Goal: Information Seeking & Learning: Learn about a topic

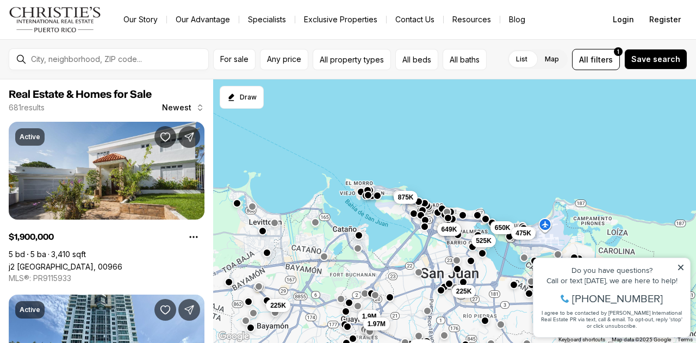
click at [681, 268] on icon at bounding box center [680, 267] width 5 height 5
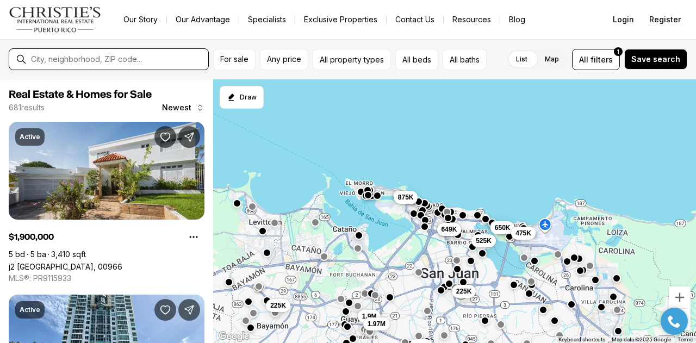
click at [83, 59] on input "text" at bounding box center [117, 59] width 173 height 10
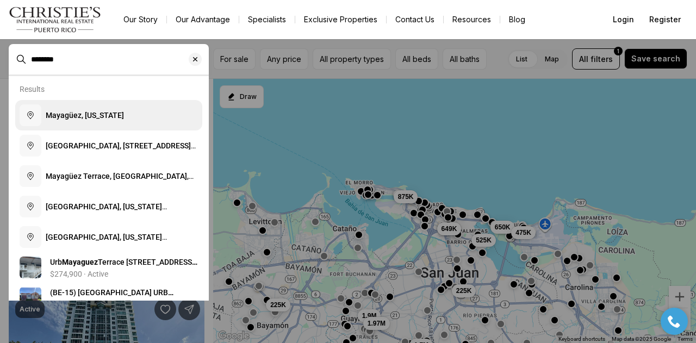
type input "********"
click at [83, 125] on button "Mayagüez, Puerto Rico" at bounding box center [108, 115] width 187 height 30
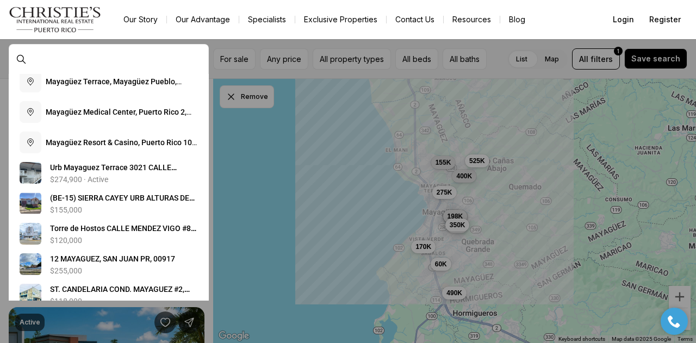
scroll to position [179, 0]
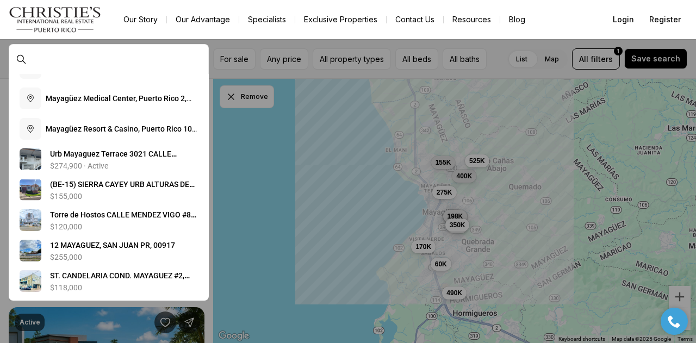
click at [294, 77] on div at bounding box center [348, 171] width 696 height 343
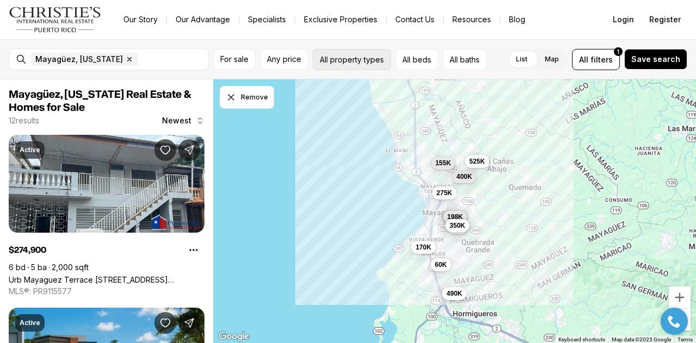
click at [376, 57] on button "All property types" at bounding box center [352, 59] width 78 height 21
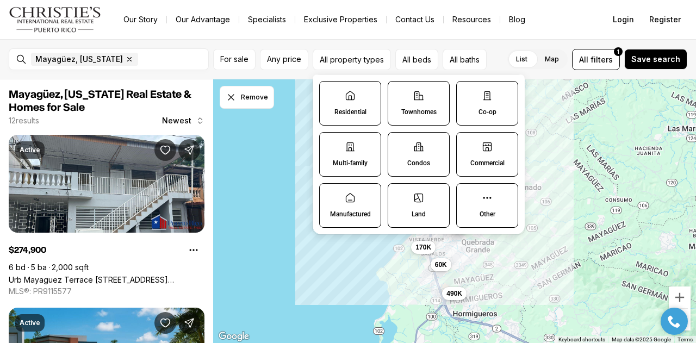
click at [355, 100] on icon at bounding box center [350, 95] width 11 height 11
click at [331, 92] on button "Residential" at bounding box center [325, 87] width 11 height 11
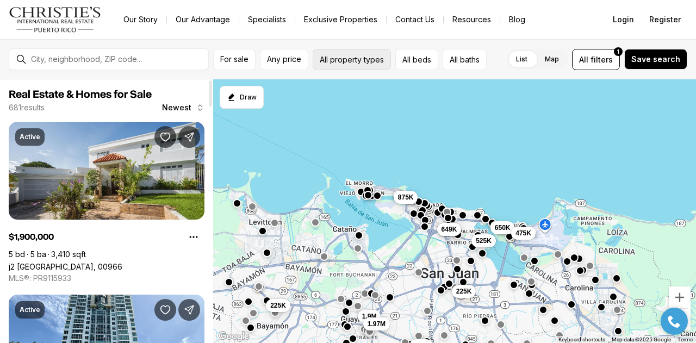
click at [371, 59] on button "All property types" at bounding box center [352, 59] width 78 height 21
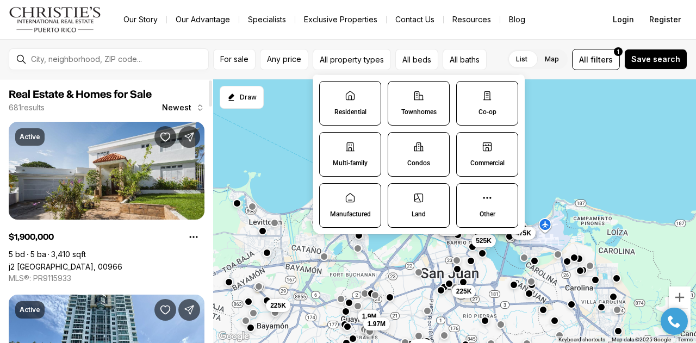
click at [355, 98] on icon at bounding box center [350, 95] width 11 height 11
click at [331, 92] on button "Residential" at bounding box center [325, 87] width 11 height 11
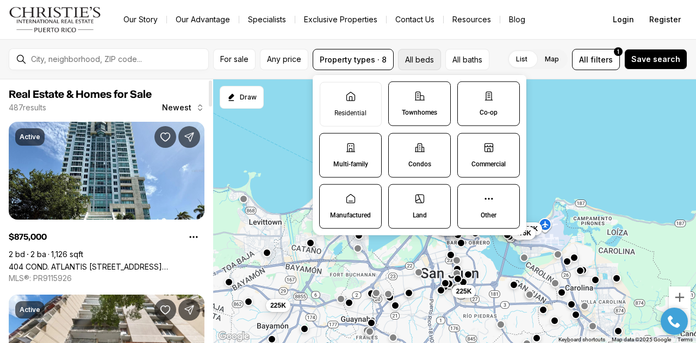
click at [424, 61] on button "All beds" at bounding box center [419, 59] width 43 height 21
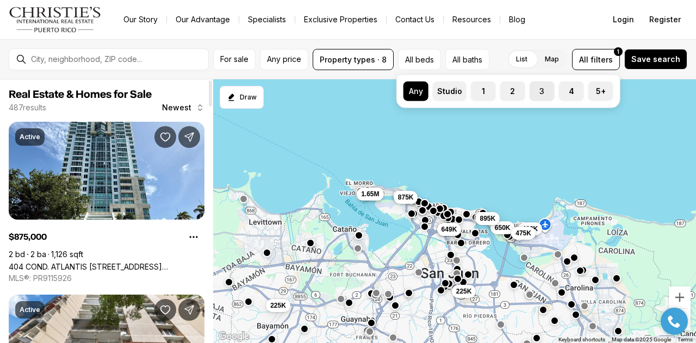
click at [535, 88] on button "3" at bounding box center [535, 87] width 11 height 11
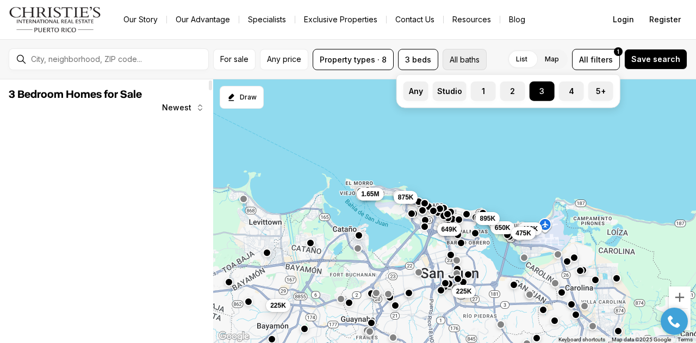
click at [463, 60] on button "All baths" at bounding box center [465, 59] width 44 height 21
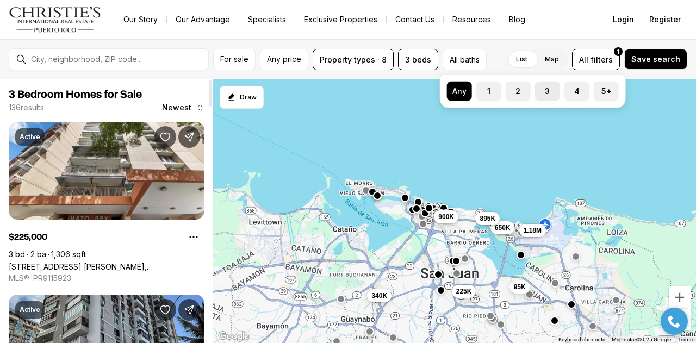
click at [542, 87] on button "3" at bounding box center [540, 87] width 11 height 11
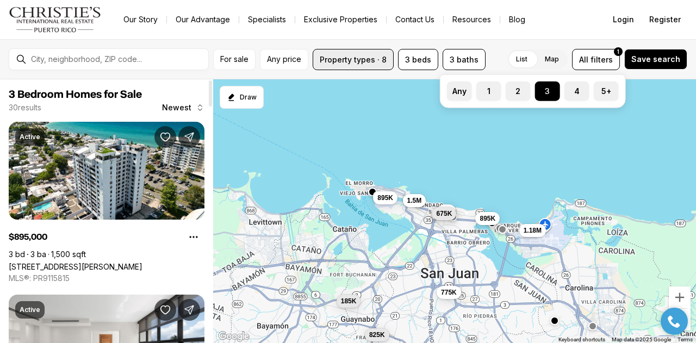
click at [356, 59] on button "Property types · 8" at bounding box center [353, 59] width 81 height 21
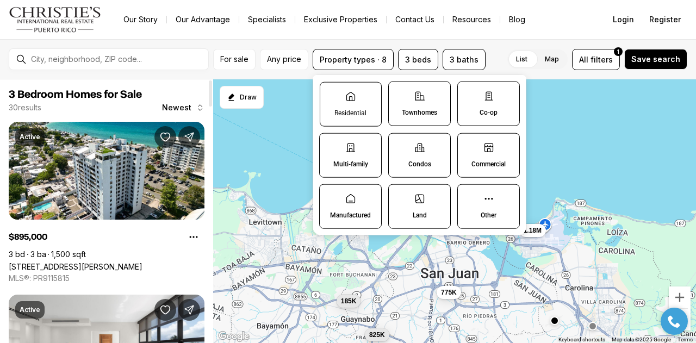
click at [352, 101] on icon at bounding box center [350, 96] width 11 height 11
click at [331, 93] on button "Residential" at bounding box center [325, 87] width 11 height 11
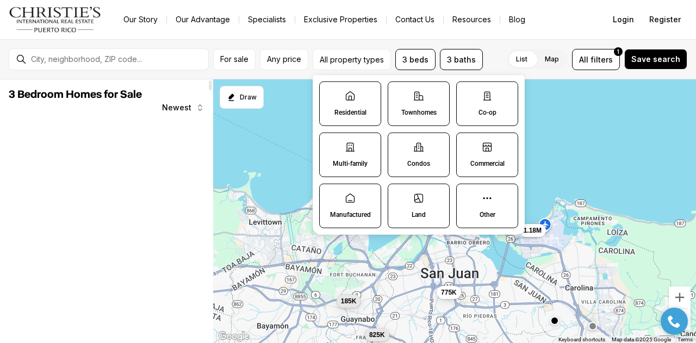
click at [420, 101] on icon at bounding box center [418, 96] width 11 height 11
click at [399, 93] on button "Townhomes" at bounding box center [393, 87] width 11 height 11
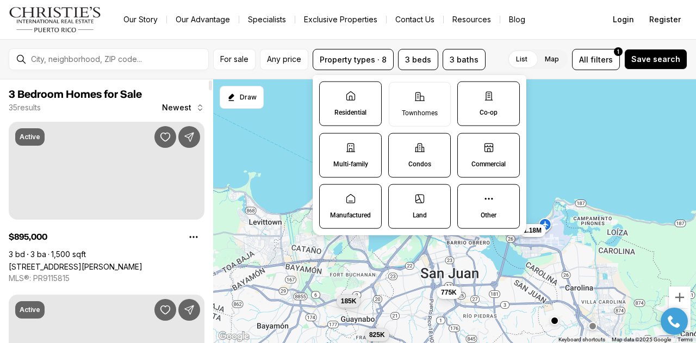
click at [488, 101] on icon at bounding box center [488, 96] width 11 height 11
click at [469, 93] on button "Co-op" at bounding box center [463, 87] width 11 height 11
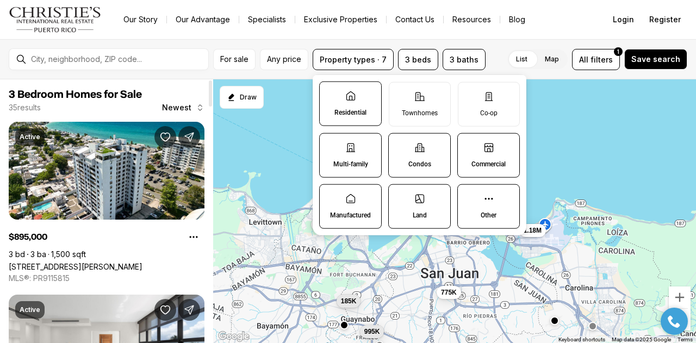
click at [340, 167] on p "Multi-family" at bounding box center [350, 164] width 35 height 9
click at [331, 145] on button "Multi-family" at bounding box center [325, 139] width 11 height 11
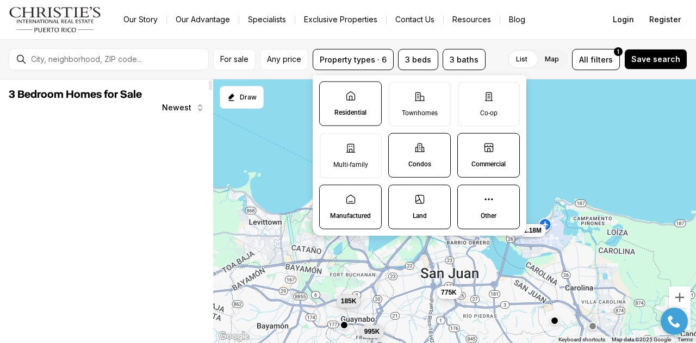
click at [415, 163] on p "Condos" at bounding box center [419, 164] width 23 height 9
click at [400, 145] on button "Condos" at bounding box center [394, 139] width 11 height 11
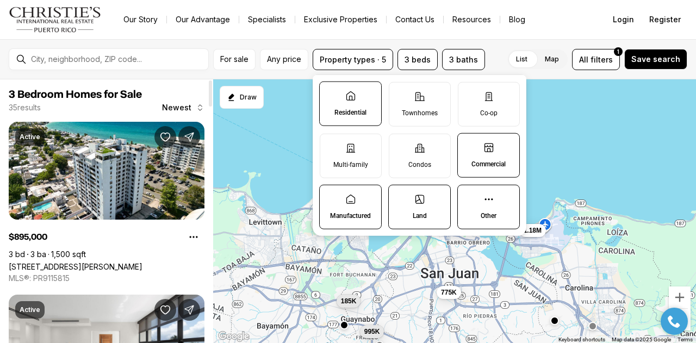
click at [488, 152] on icon at bounding box center [488, 147] width 11 height 11
click at [469, 145] on button "Commercial" at bounding box center [463, 139] width 11 height 11
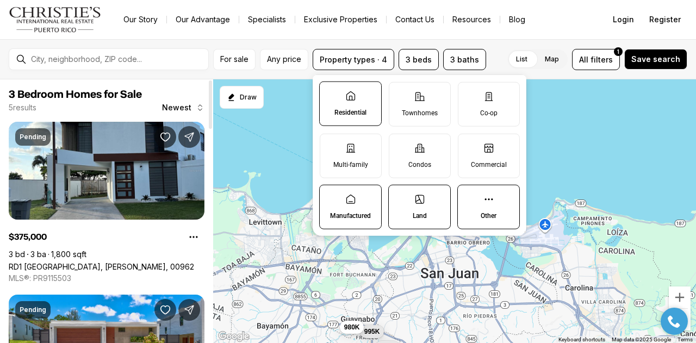
click at [336, 216] on p "Manufactured" at bounding box center [350, 216] width 41 height 9
click at [331, 196] on button "Manufactured" at bounding box center [325, 190] width 11 height 11
click at [419, 215] on p "Land" at bounding box center [420, 216] width 14 height 9
click at [400, 196] on button "Land" at bounding box center [394, 190] width 11 height 11
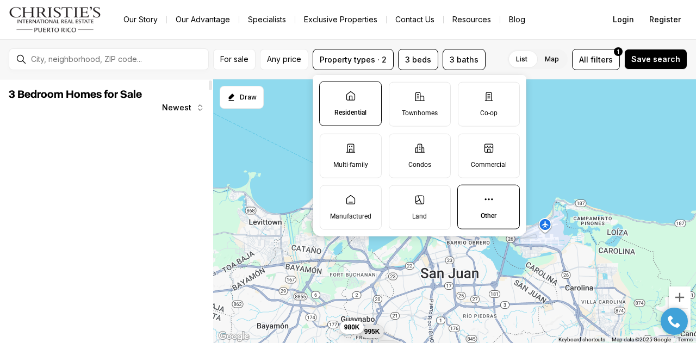
click at [490, 202] on icon at bounding box center [488, 199] width 11 height 11
click at [469, 196] on button "Other" at bounding box center [463, 190] width 11 height 11
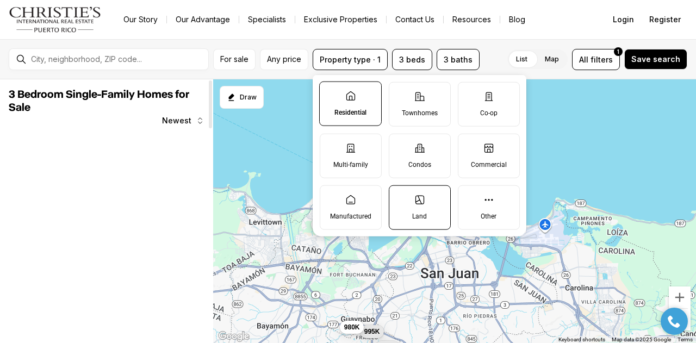
click at [421, 203] on icon at bounding box center [419, 199] width 11 height 11
click at [400, 196] on button "Land" at bounding box center [394, 190] width 11 height 11
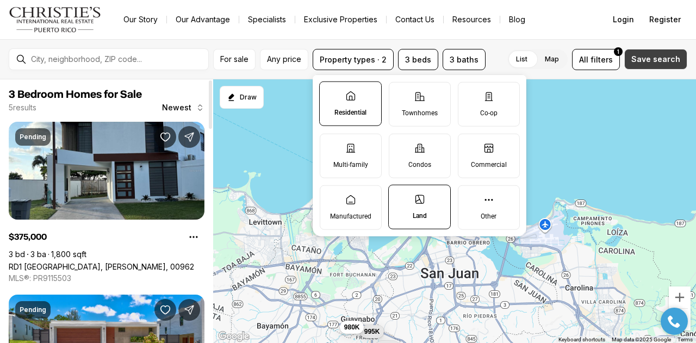
click at [655, 63] on span "Save search" at bounding box center [655, 59] width 49 height 9
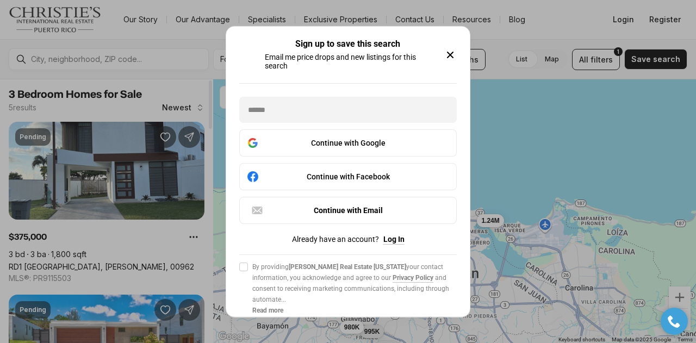
click at [449, 57] on icon "button" at bounding box center [450, 54] width 13 height 13
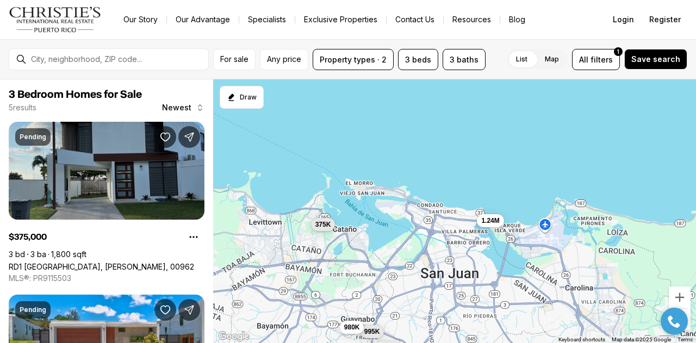
click at [138, 262] on link "RD1 URB MARINA BAHIA, CATANO PR, 00962" at bounding box center [101, 266] width 185 height 9
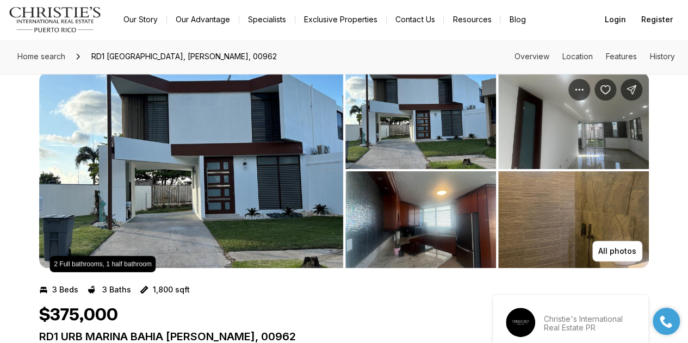
scroll to position [16, 0]
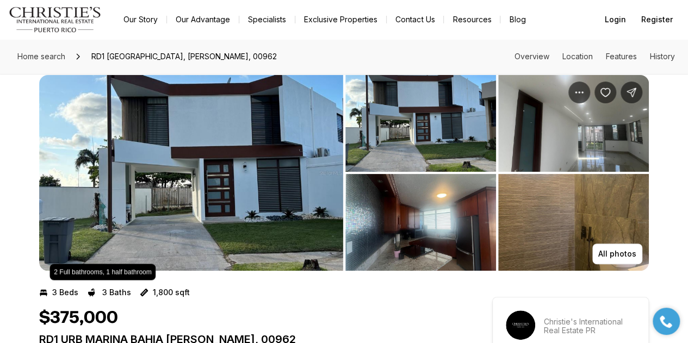
click at [301, 212] on img "View image gallery" at bounding box center [191, 173] width 304 height 196
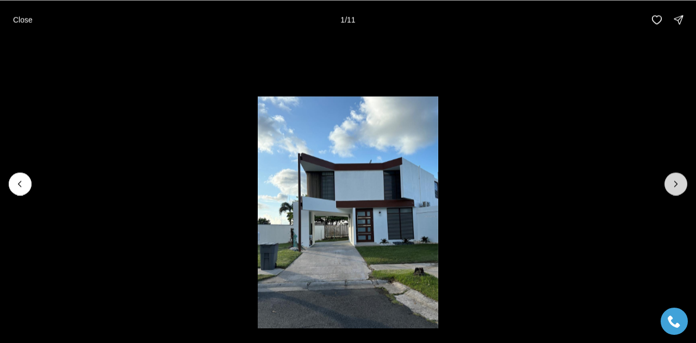
click at [677, 183] on icon "Next slide" at bounding box center [676, 183] width 3 height 5
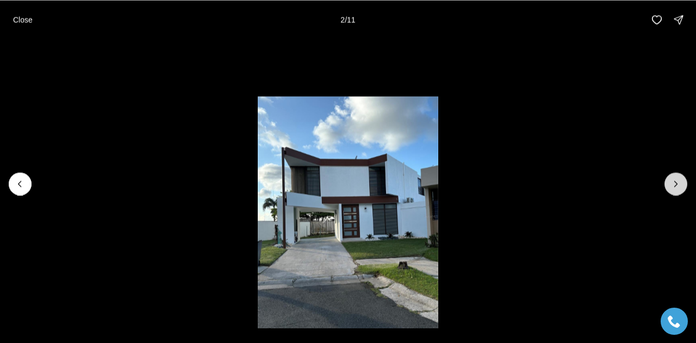
click at [673, 187] on icon "Next slide" at bounding box center [675, 183] width 11 height 11
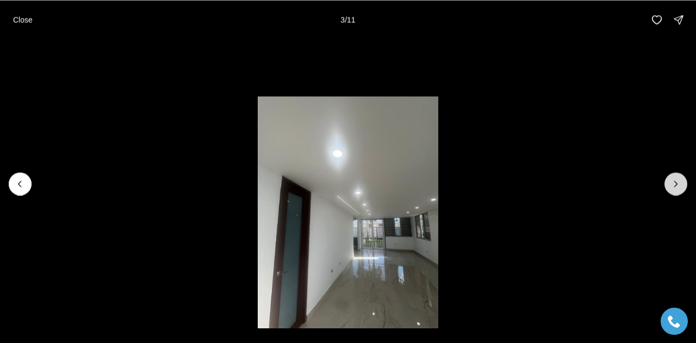
click at [671, 188] on icon "Next slide" at bounding box center [675, 183] width 11 height 11
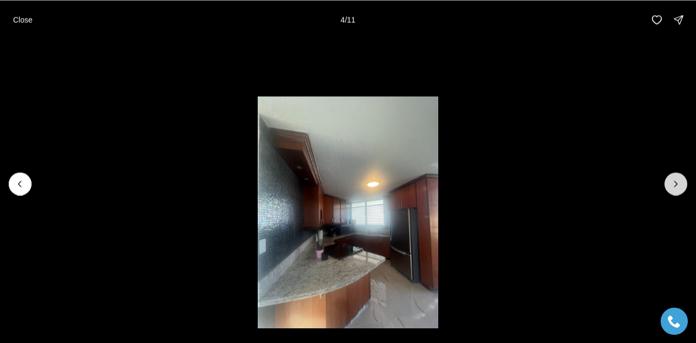
click at [673, 185] on icon "Next slide" at bounding box center [675, 183] width 11 height 11
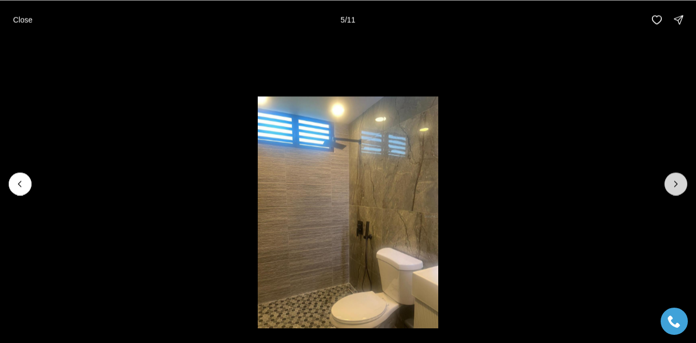
click at [673, 182] on icon "Next slide" at bounding box center [675, 183] width 11 height 11
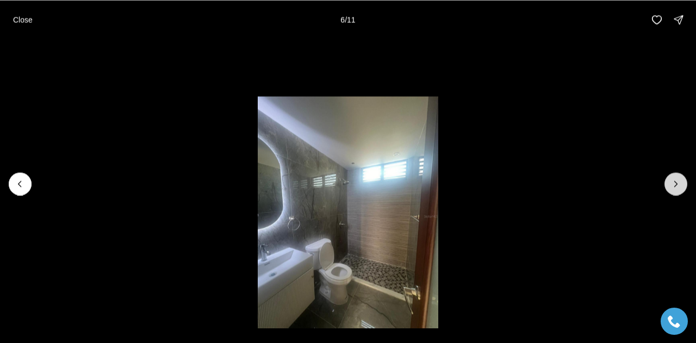
click at [674, 183] on icon "Next slide" at bounding box center [675, 183] width 11 height 11
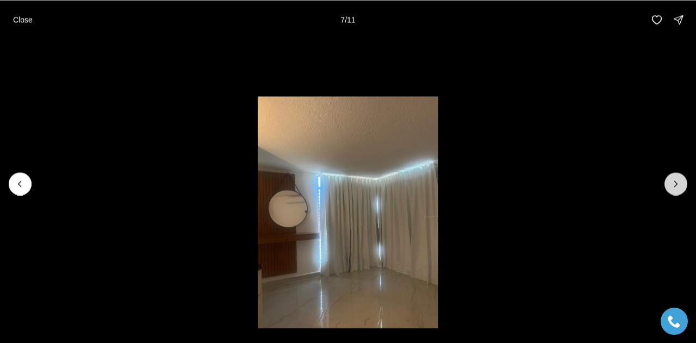
click at [671, 185] on icon "Next slide" at bounding box center [675, 183] width 11 height 11
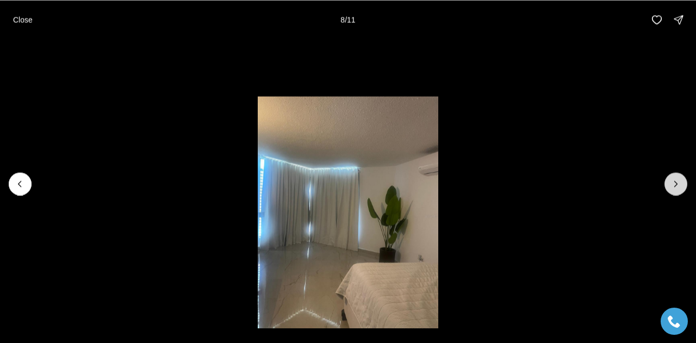
click at [670, 186] on button "Next slide" at bounding box center [675, 183] width 23 height 23
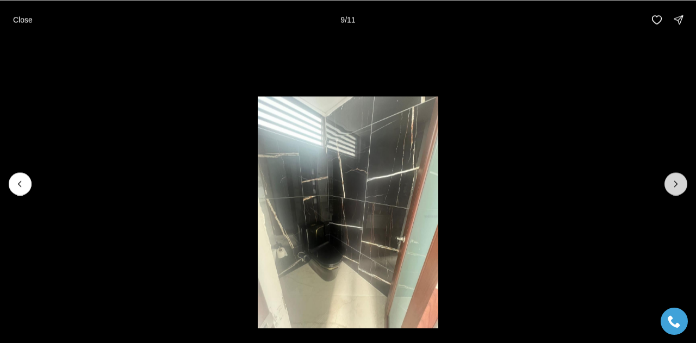
click at [673, 183] on icon "Next slide" at bounding box center [675, 183] width 11 height 11
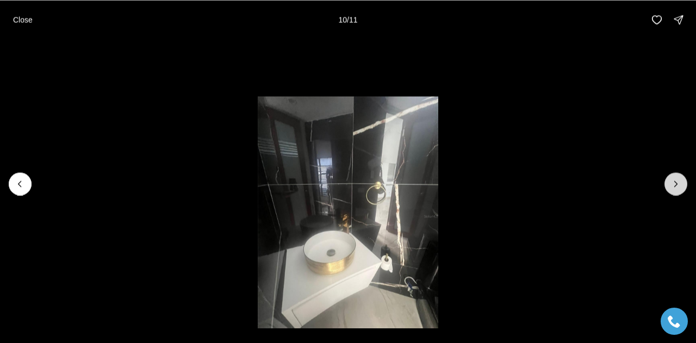
click at [671, 184] on icon "Next slide" at bounding box center [675, 183] width 11 height 11
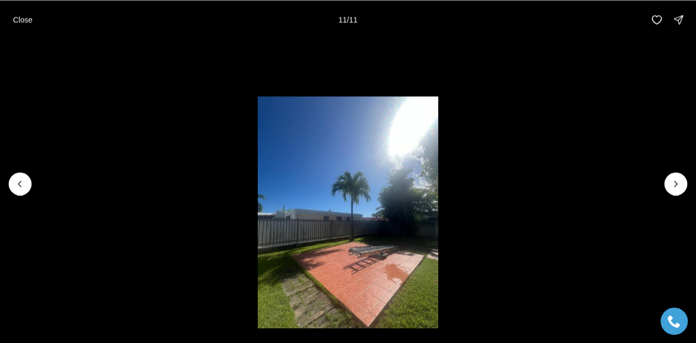
click at [673, 183] on div at bounding box center [675, 183] width 23 height 23
click at [670, 183] on div at bounding box center [675, 183] width 23 height 23
click at [677, 190] on div at bounding box center [675, 183] width 23 height 23
click at [16, 21] on p "Close" at bounding box center [23, 19] width 20 height 9
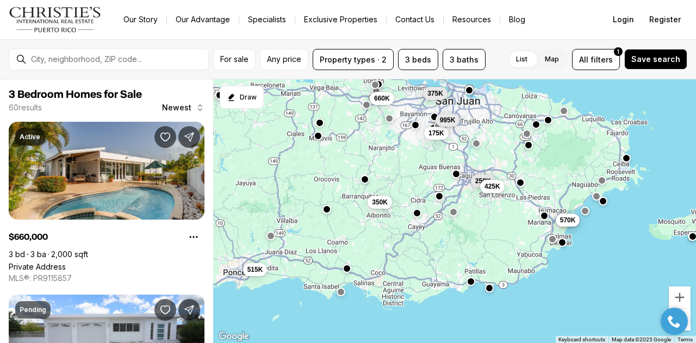
click at [472, 282] on button "button" at bounding box center [471, 281] width 9 height 9
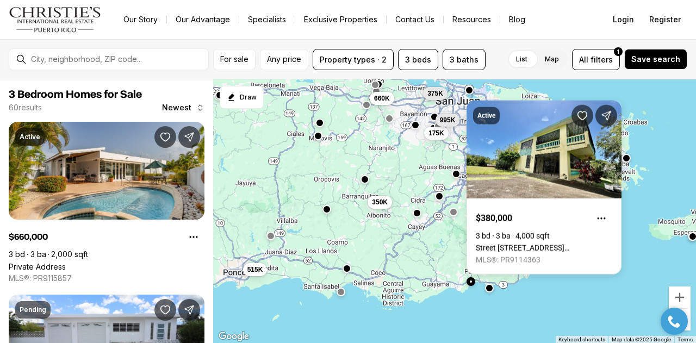
click at [387, 249] on div "175K 250K 425K 660K 515K 350K 375K 995K 555K 570K" at bounding box center [454, 211] width 483 height 264
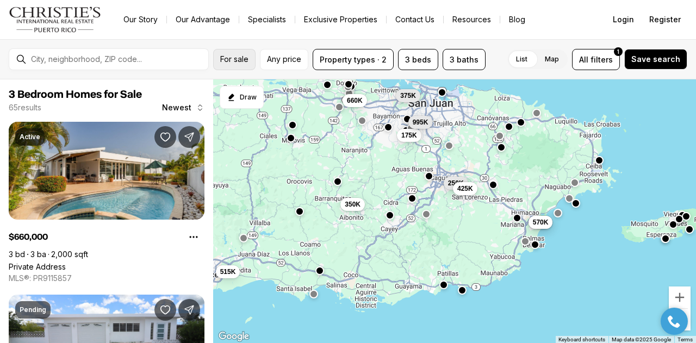
click at [240, 65] on button "For sale" at bounding box center [234, 59] width 42 height 21
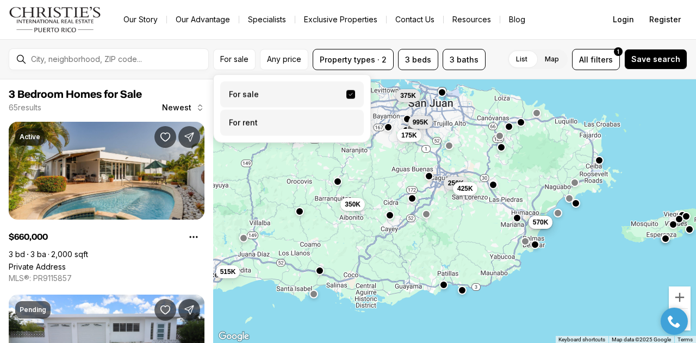
click at [249, 126] on label "For rent" at bounding box center [292, 123] width 144 height 26
click at [346, 119] on button "For rent" at bounding box center [350, 119] width 9 height 0
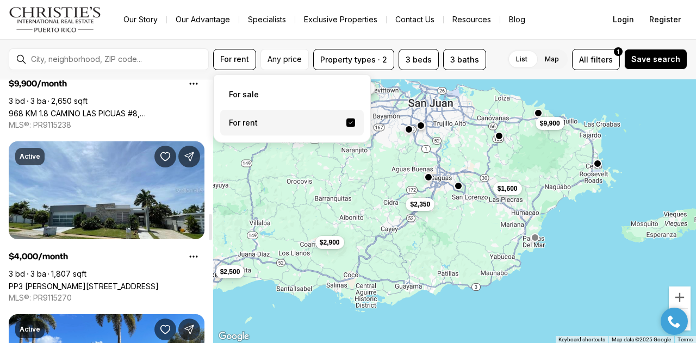
scroll to position [1367, 0]
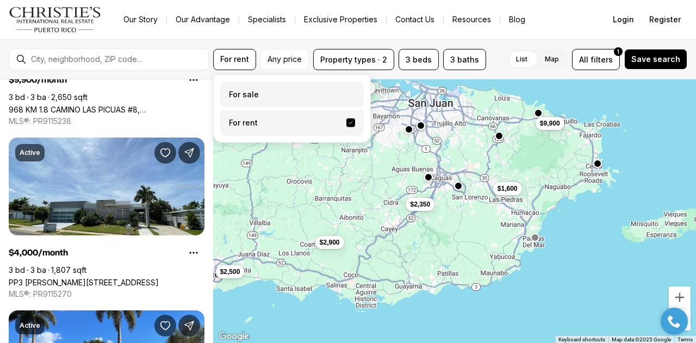
click at [258, 97] on label "For sale" at bounding box center [292, 95] width 144 height 26
click at [346, 90] on button "For sale" at bounding box center [350, 90] width 9 height 0
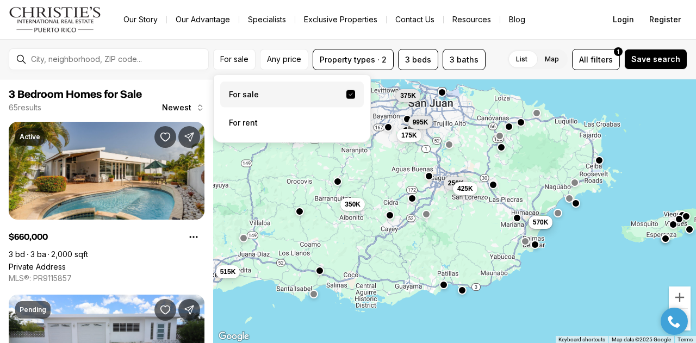
click at [450, 147] on button "button" at bounding box center [449, 144] width 9 height 9
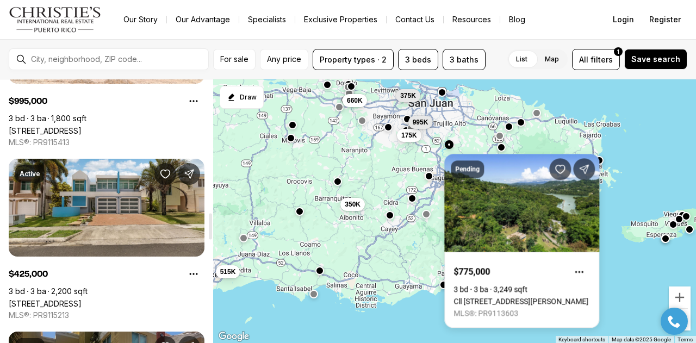
scroll to position [1360, 0]
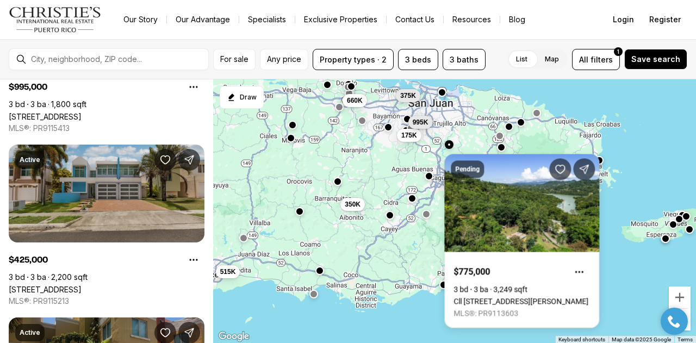
click at [82, 285] on link "[STREET_ADDRESS]" at bounding box center [45, 289] width 73 height 9
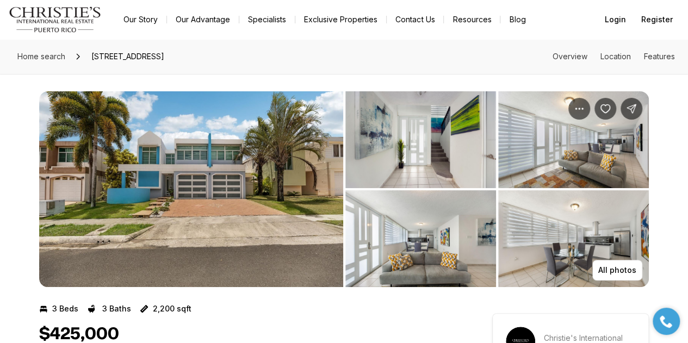
click at [294, 214] on img "View image gallery" at bounding box center [191, 189] width 304 height 196
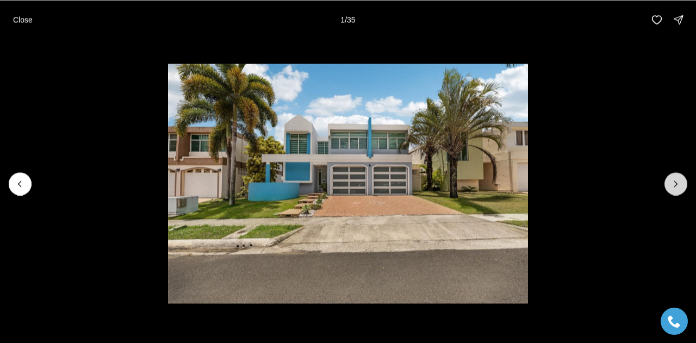
click at [677, 182] on icon "Next slide" at bounding box center [675, 183] width 11 height 11
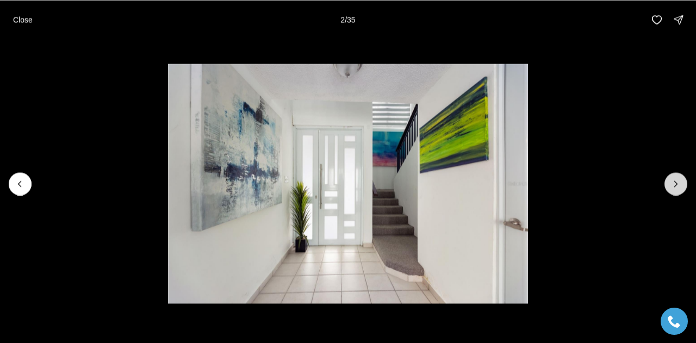
click at [674, 182] on icon "Next slide" at bounding box center [675, 183] width 11 height 11
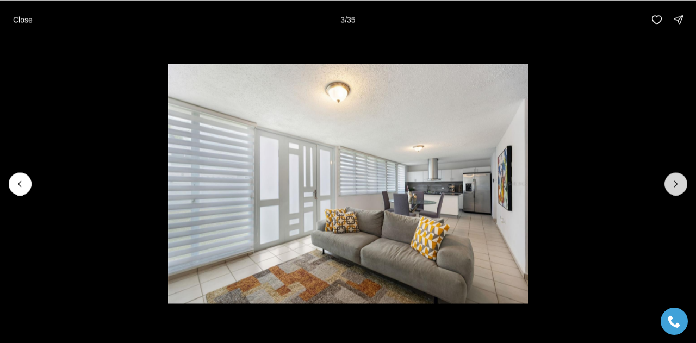
click at [676, 183] on icon "Next slide" at bounding box center [675, 183] width 11 height 11
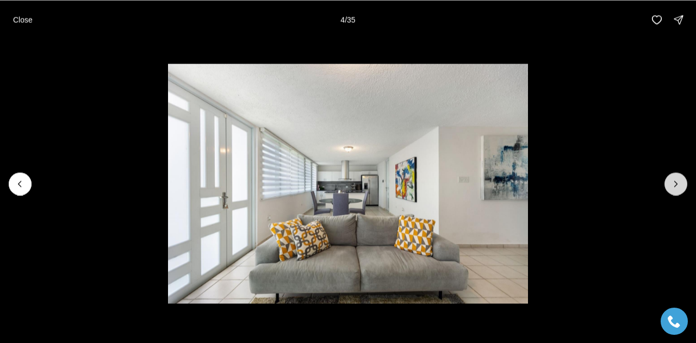
click at [675, 182] on icon "Next slide" at bounding box center [676, 183] width 3 height 5
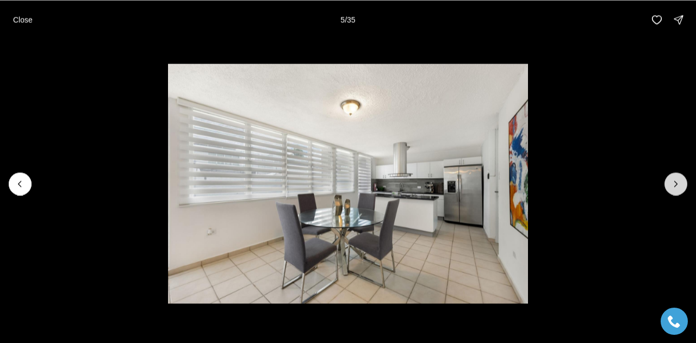
click at [675, 186] on icon "Next slide" at bounding box center [675, 183] width 11 height 11
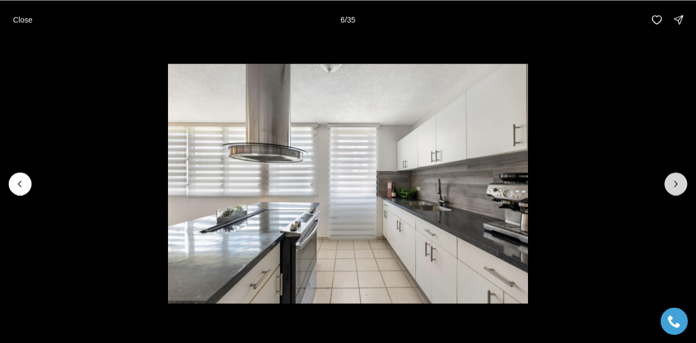
click at [673, 185] on icon "Next slide" at bounding box center [675, 183] width 11 height 11
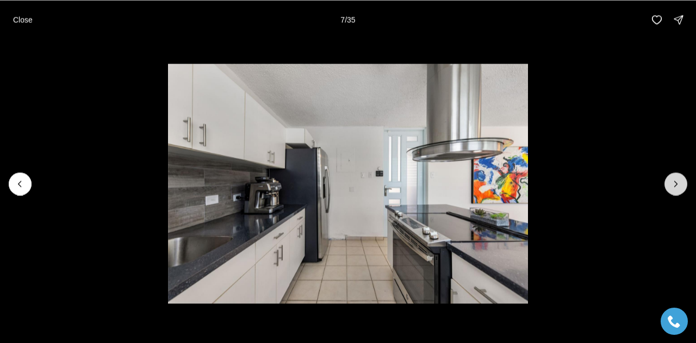
click at [674, 182] on icon "Next slide" at bounding box center [675, 183] width 11 height 11
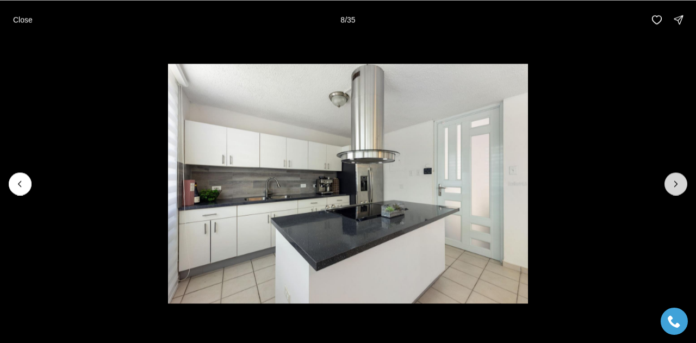
click at [673, 182] on icon "Next slide" at bounding box center [675, 183] width 11 height 11
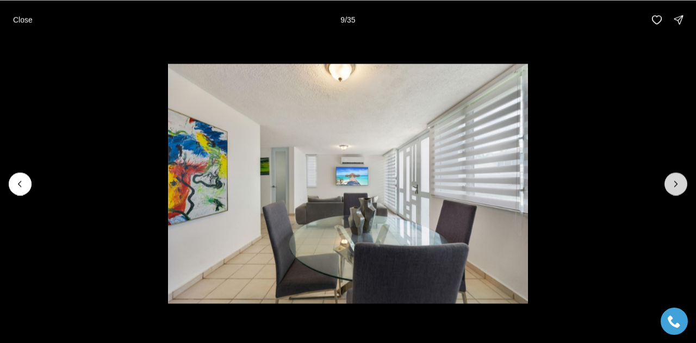
click at [673, 182] on icon "Next slide" at bounding box center [675, 183] width 11 height 11
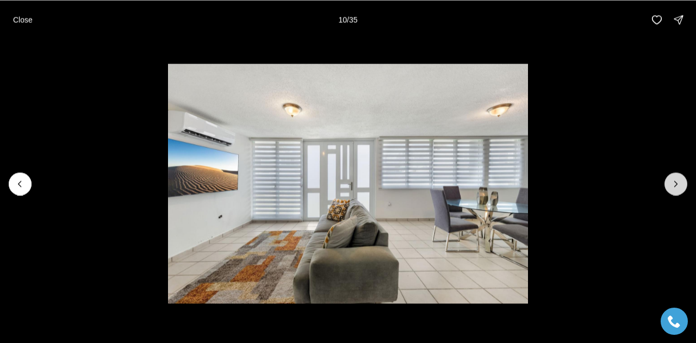
click at [673, 184] on icon "Next slide" at bounding box center [675, 183] width 11 height 11
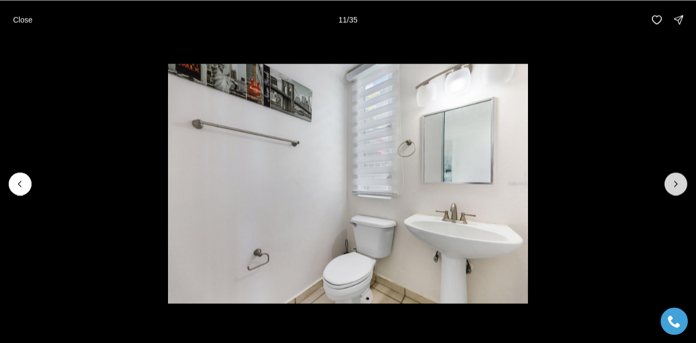
click at [675, 181] on icon "Next slide" at bounding box center [676, 183] width 3 height 5
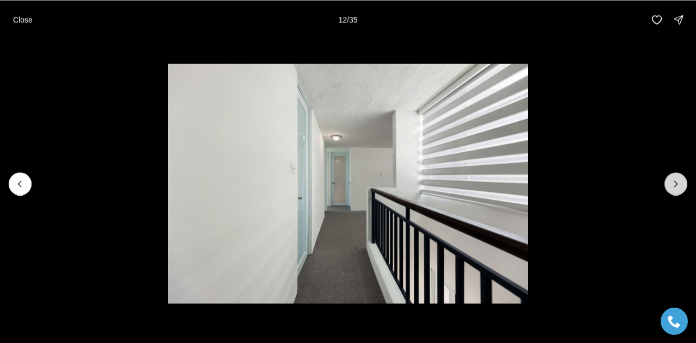
click at [673, 182] on icon "Next slide" at bounding box center [675, 183] width 11 height 11
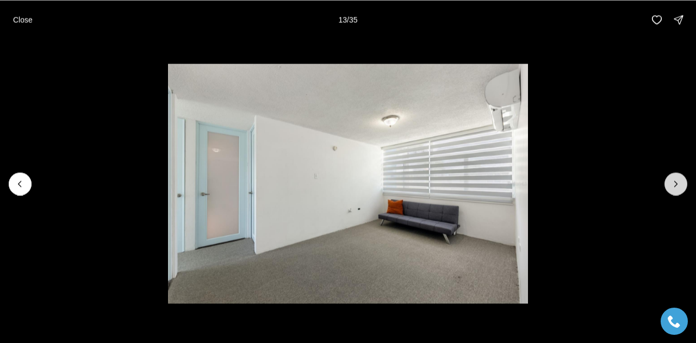
click at [673, 182] on icon "Next slide" at bounding box center [675, 183] width 11 height 11
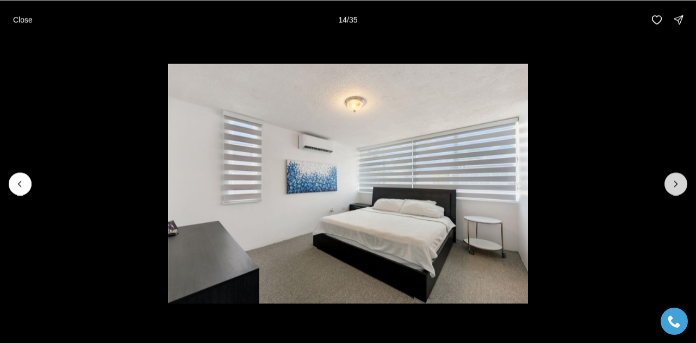
click at [674, 186] on icon "Next slide" at bounding box center [675, 183] width 11 height 11
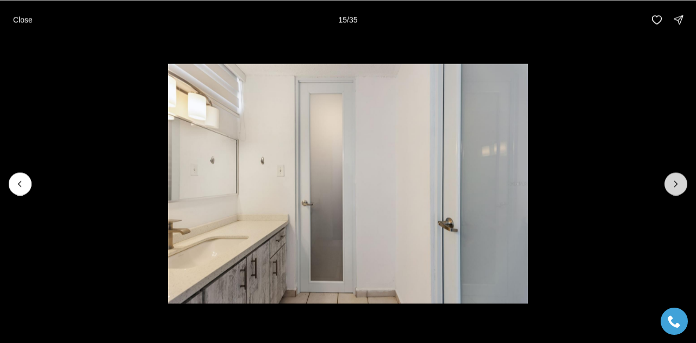
click at [674, 186] on icon "Next slide" at bounding box center [675, 183] width 11 height 11
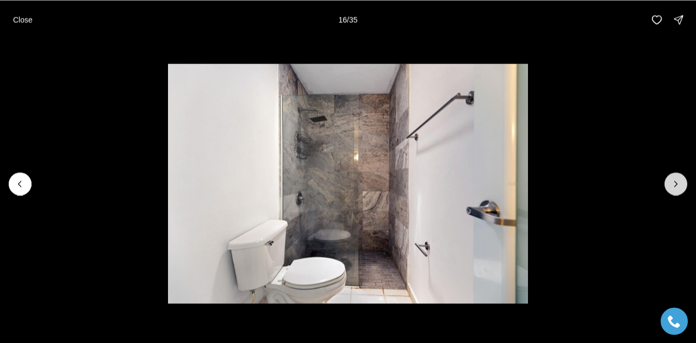
click at [672, 185] on icon "Next slide" at bounding box center [675, 183] width 11 height 11
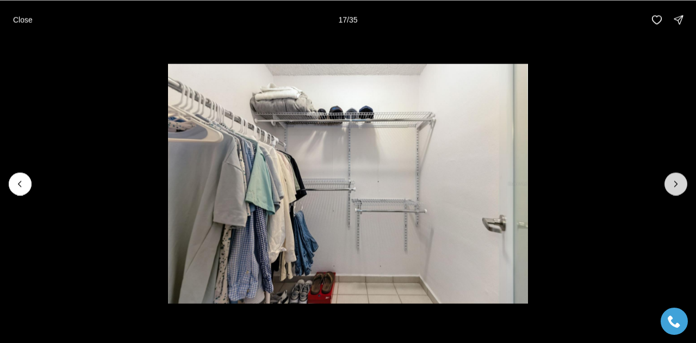
click at [675, 184] on icon "Next slide" at bounding box center [675, 183] width 11 height 11
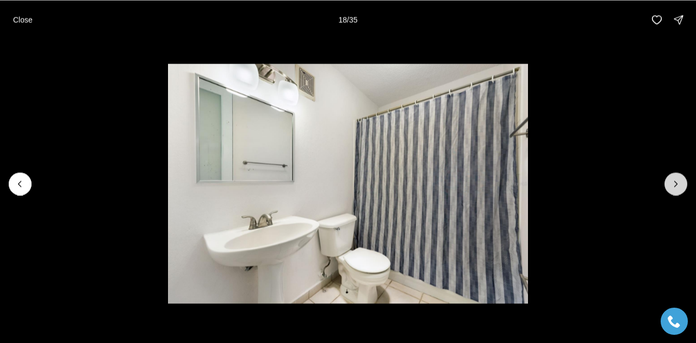
click at [674, 179] on icon "Next slide" at bounding box center [675, 183] width 11 height 11
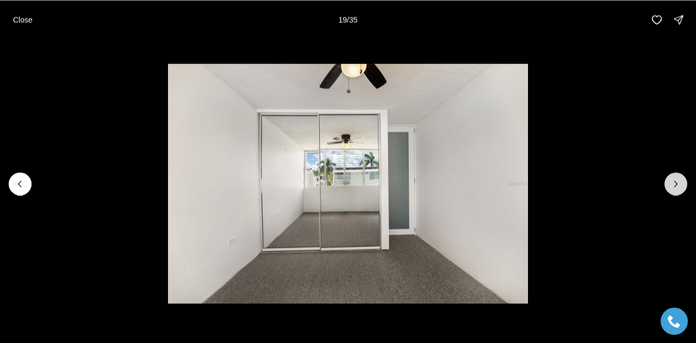
click at [672, 183] on icon "Next slide" at bounding box center [675, 183] width 11 height 11
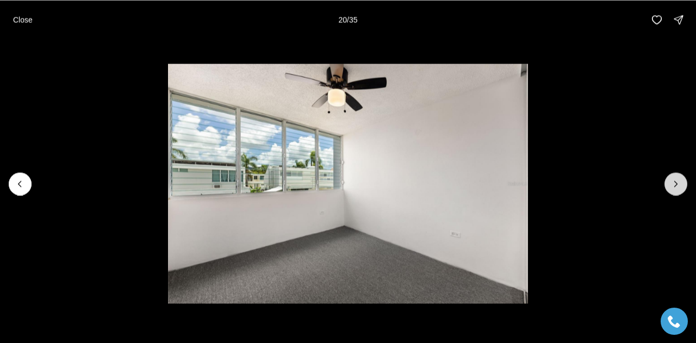
click at [671, 184] on icon "Next slide" at bounding box center [675, 183] width 11 height 11
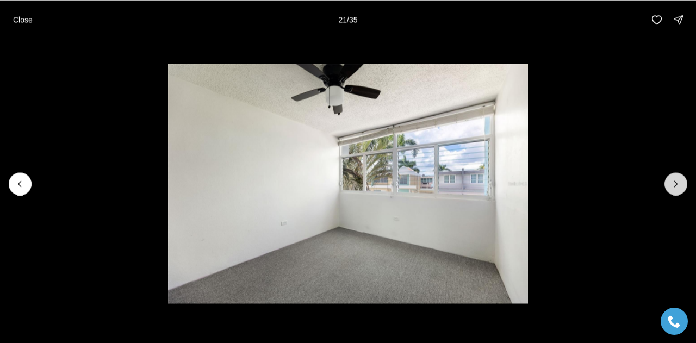
click at [673, 181] on icon "Next slide" at bounding box center [675, 183] width 11 height 11
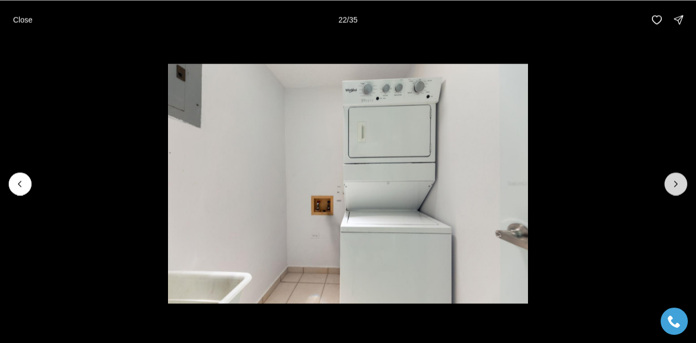
click at [673, 181] on icon "Next slide" at bounding box center [675, 183] width 11 height 11
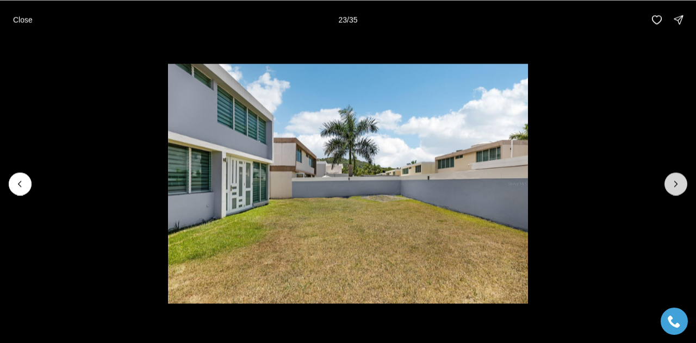
click at [673, 182] on icon "Next slide" at bounding box center [675, 183] width 11 height 11
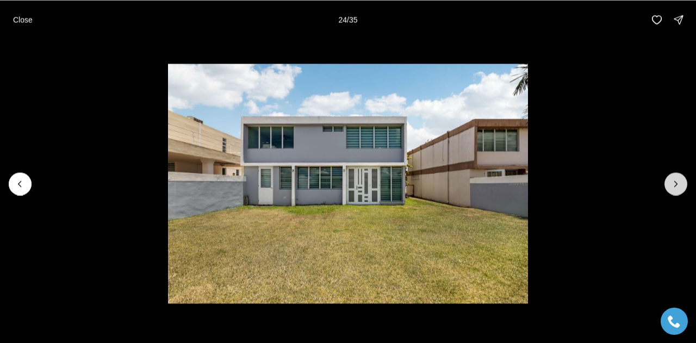
click at [675, 183] on icon "Next slide" at bounding box center [675, 183] width 11 height 11
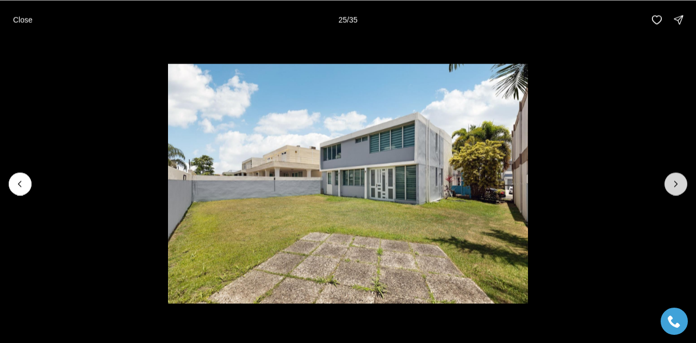
click at [671, 179] on icon "Next slide" at bounding box center [675, 183] width 11 height 11
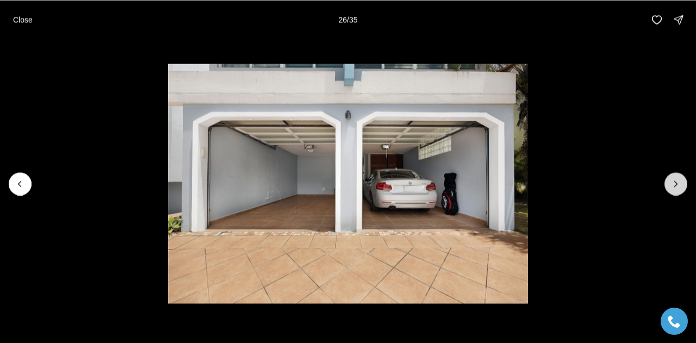
click at [676, 184] on icon "Next slide" at bounding box center [675, 183] width 11 height 11
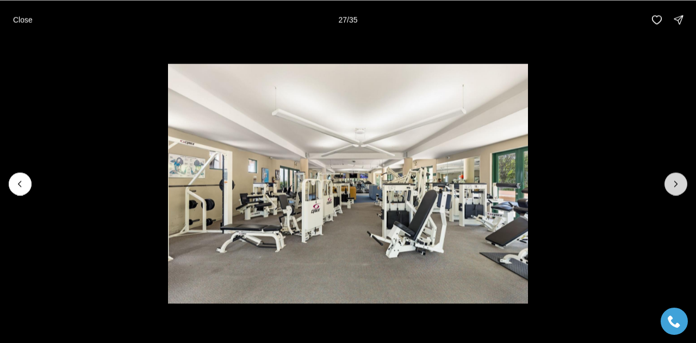
click at [671, 182] on icon "Next slide" at bounding box center [675, 183] width 11 height 11
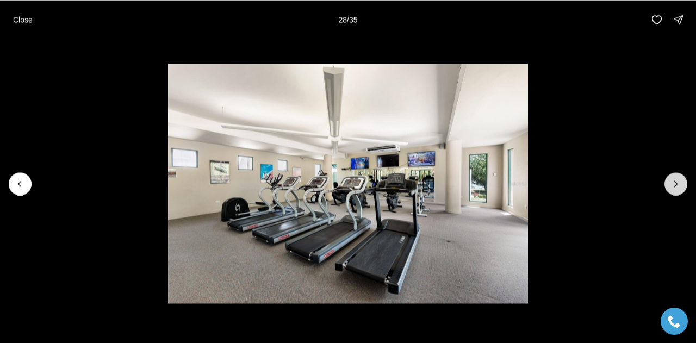
click at [673, 183] on icon "Next slide" at bounding box center [675, 183] width 11 height 11
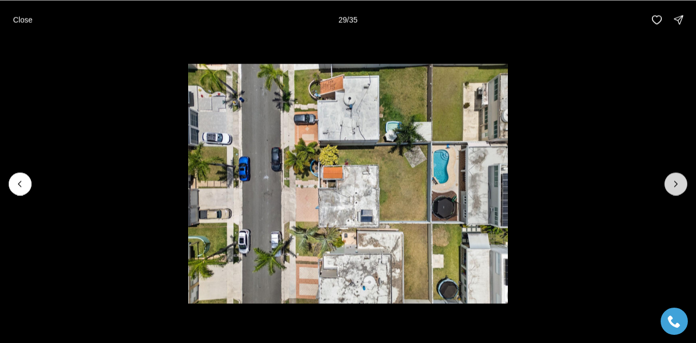
click at [674, 186] on icon "Next slide" at bounding box center [675, 183] width 11 height 11
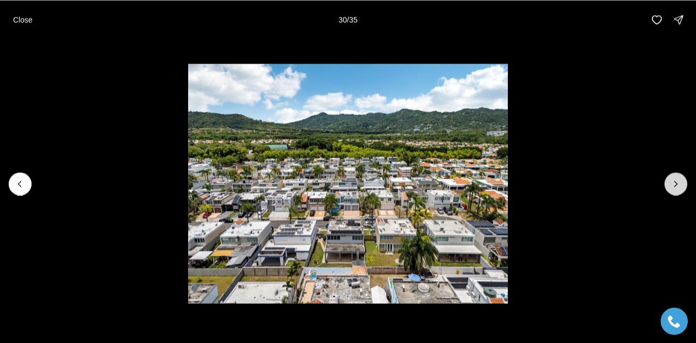
click at [674, 184] on icon "Next slide" at bounding box center [675, 183] width 11 height 11
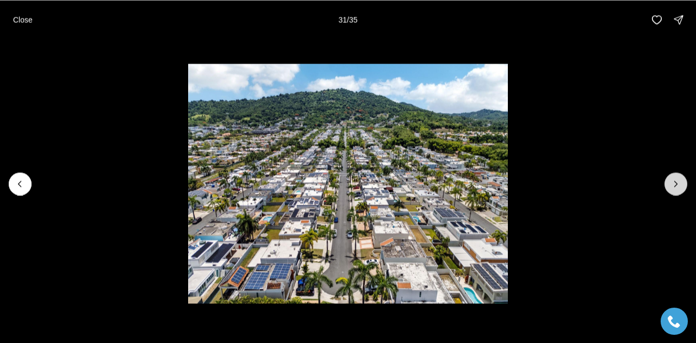
click at [674, 182] on icon "Next slide" at bounding box center [675, 183] width 11 height 11
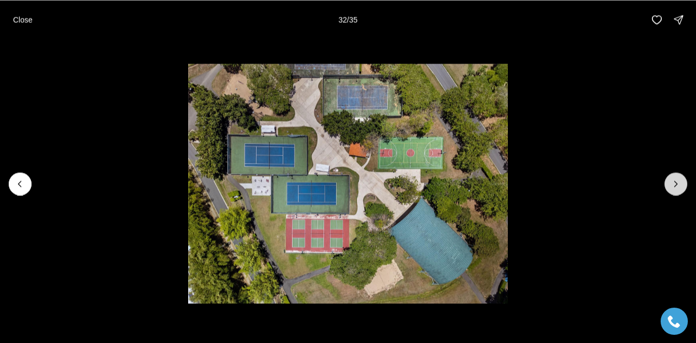
click at [675, 188] on icon "Next slide" at bounding box center [675, 183] width 11 height 11
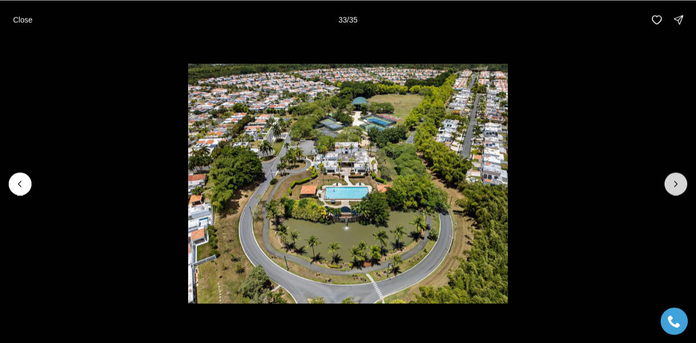
click at [674, 183] on icon "Next slide" at bounding box center [675, 183] width 11 height 11
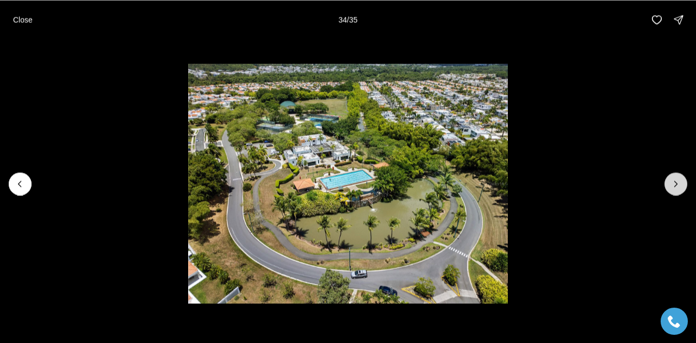
click at [673, 183] on icon "Next slide" at bounding box center [675, 183] width 11 height 11
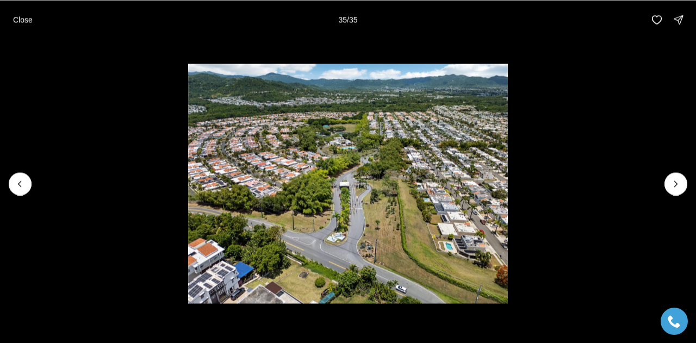
click at [675, 184] on div at bounding box center [675, 183] width 23 height 23
click at [18, 22] on p "Close" at bounding box center [23, 19] width 20 height 9
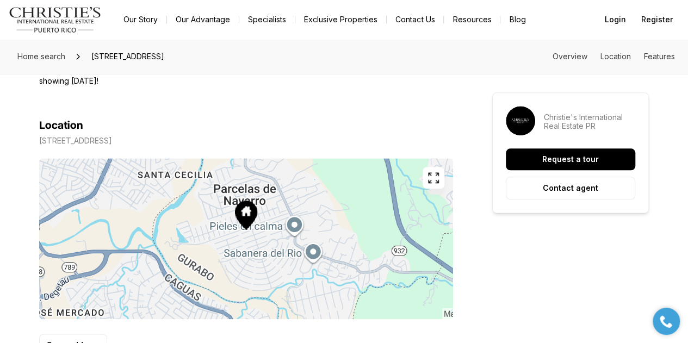
scroll to position [585, 0]
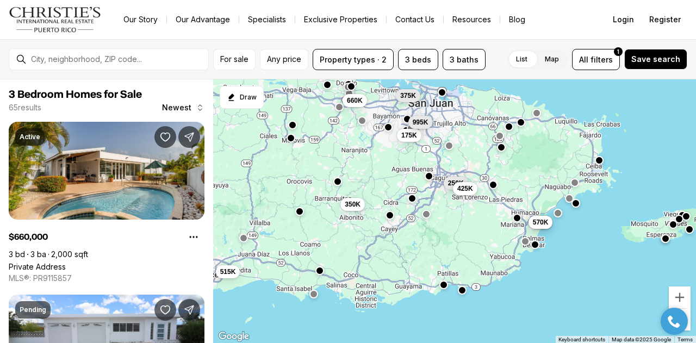
scroll to position [1360, 0]
